Goal: Information Seeking & Learning: Learn about a topic

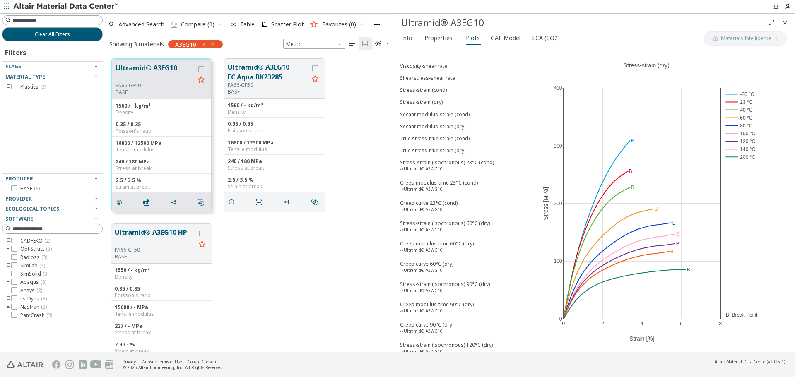
scroll to position [293, 286]
click at [72, 35] on button "Clear All Filters" at bounding box center [52, 34] width 101 height 14
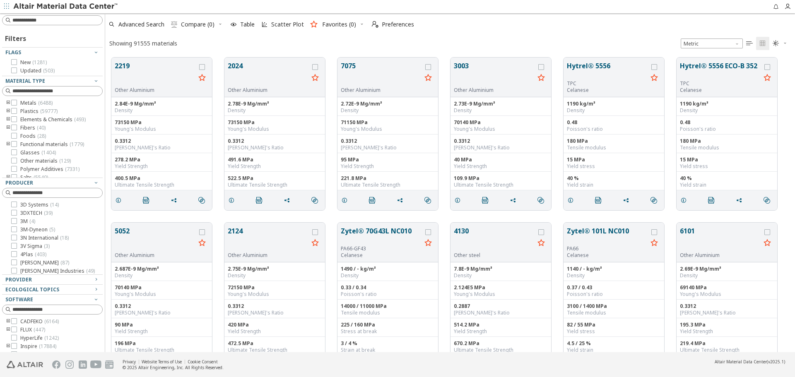
scroll to position [295, 683]
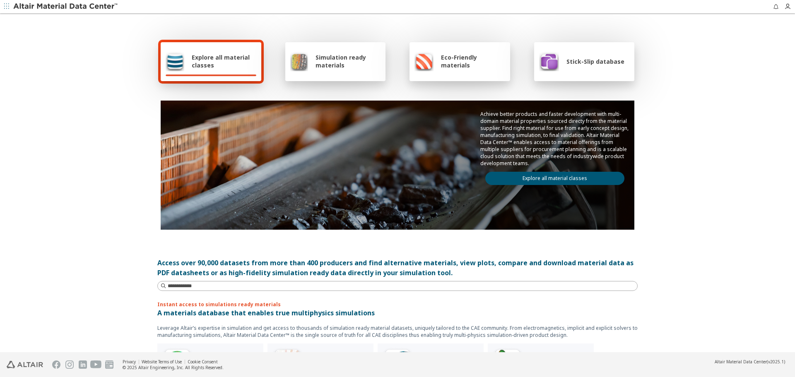
click at [590, 182] on link "Explore all material classes" at bounding box center [554, 178] width 139 height 13
click at [587, 184] on link "Explore all material classes" at bounding box center [554, 178] width 139 height 13
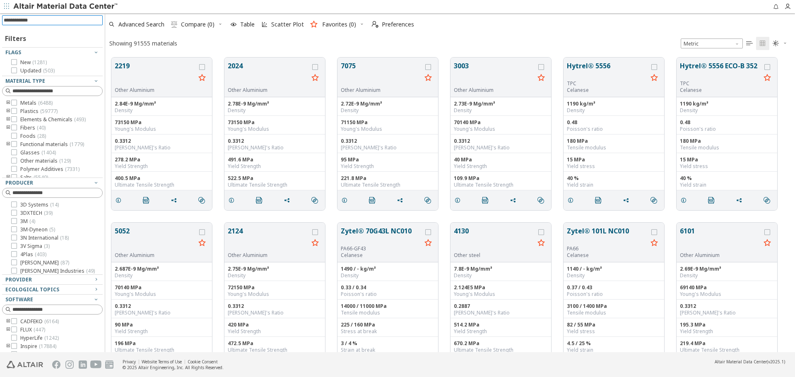
click at [44, 21] on input at bounding box center [53, 20] width 99 height 9
type input "******"
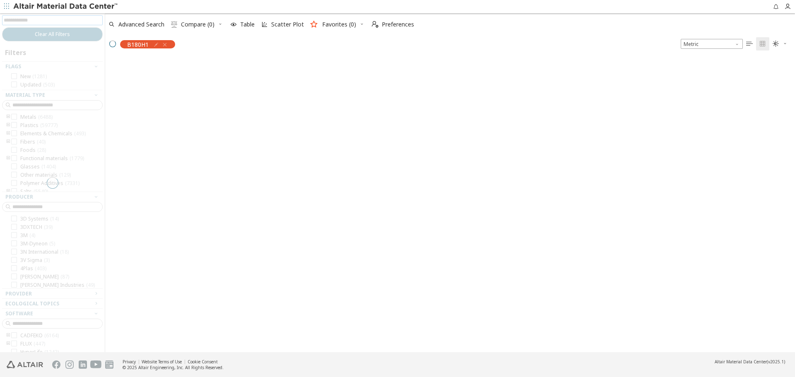
scroll to position [293, 683]
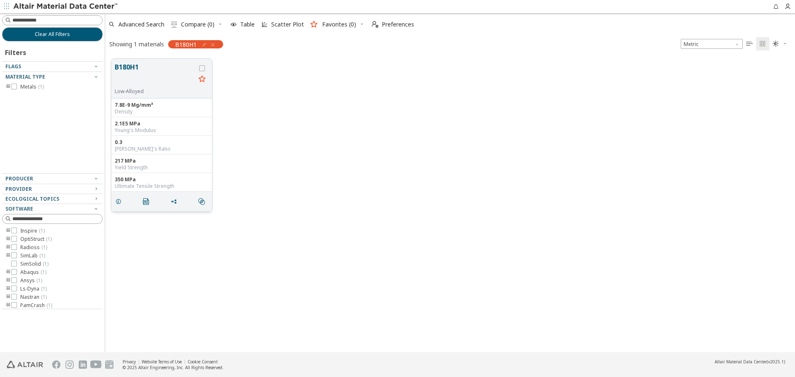
click at [131, 69] on button "B180H1" at bounding box center [155, 75] width 81 height 26
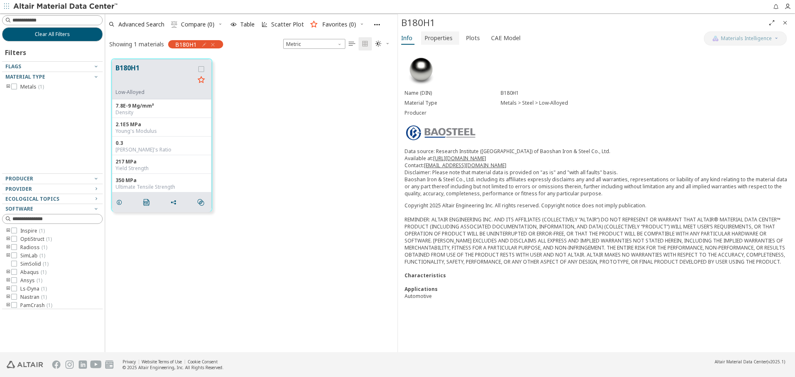
click at [454, 40] on button "Properties" at bounding box center [440, 37] width 38 height 13
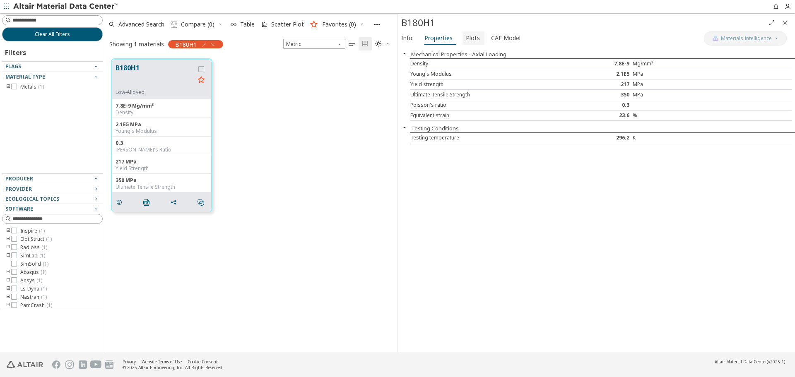
click at [474, 41] on span "Plots" at bounding box center [473, 37] width 14 height 13
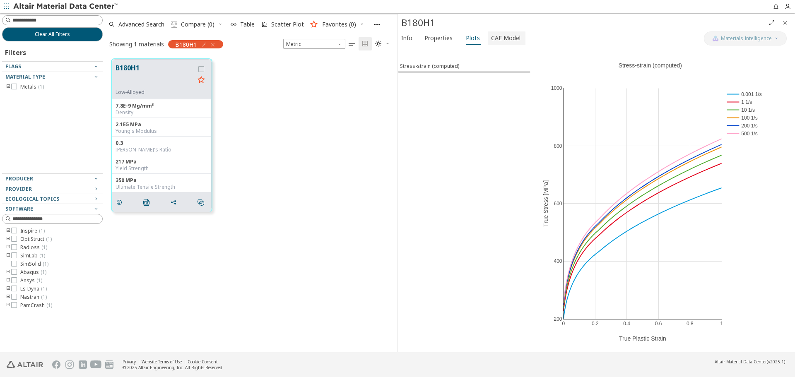
click at [491, 36] on span "CAE Model" at bounding box center [505, 37] width 29 height 13
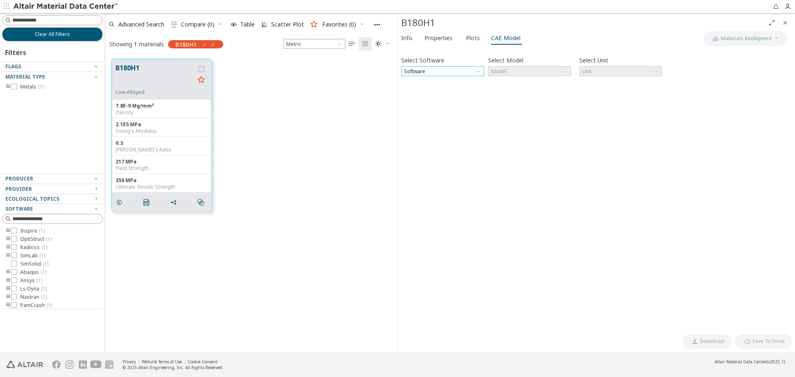
click at [462, 75] on span "Software" at bounding box center [442, 71] width 83 height 10
click at [458, 130] on span "Abaqus" at bounding box center [442, 131] width 76 height 6
click at [526, 68] on span "Model" at bounding box center [529, 71] width 83 height 10
click at [524, 89] on span "Plastic" at bounding box center [529, 92] width 76 height 6
click at [408, 87] on icon "button" at bounding box center [407, 88] width 7 height 7
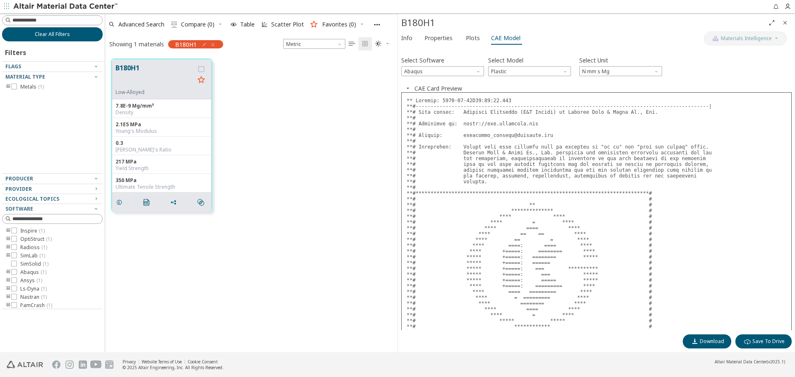
click at [82, 36] on button "Clear All Filters" at bounding box center [52, 34] width 101 height 14
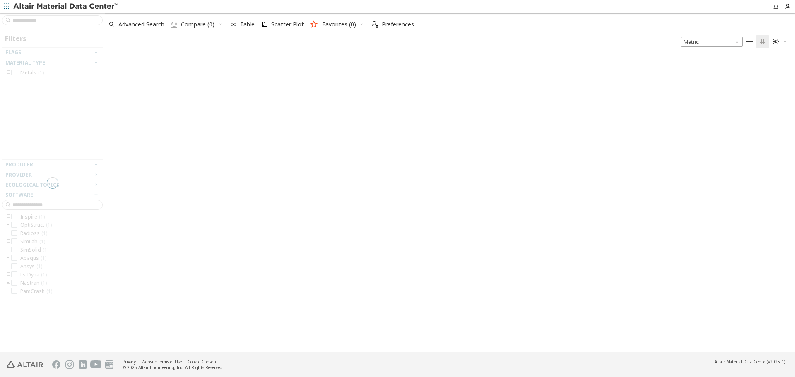
scroll to position [298, 683]
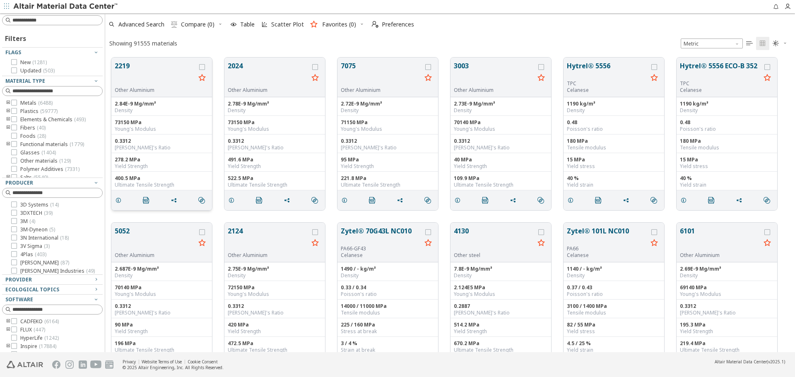
click at [135, 68] on button "2219" at bounding box center [155, 74] width 81 height 26
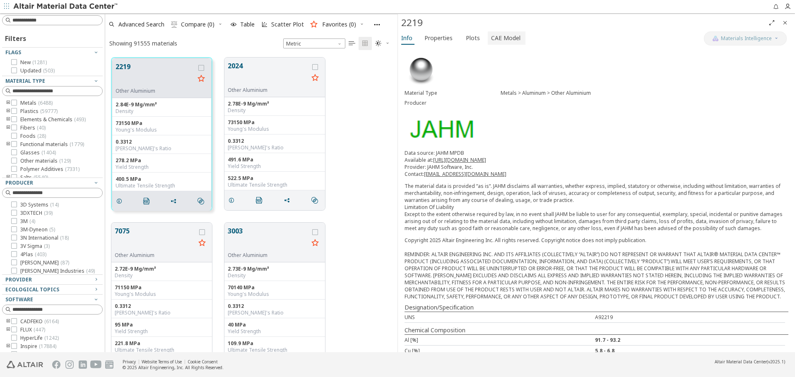
click at [499, 38] on span "CAE Model" at bounding box center [505, 37] width 29 height 13
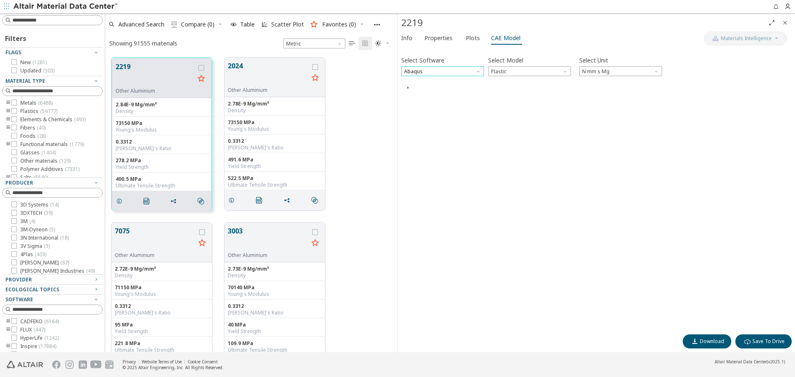
click at [469, 70] on span "Abaqus" at bounding box center [442, 71] width 83 height 10
click at [410, 87] on icon "button" at bounding box center [407, 88] width 7 height 7
